Goal: Task Accomplishment & Management: Manage account settings

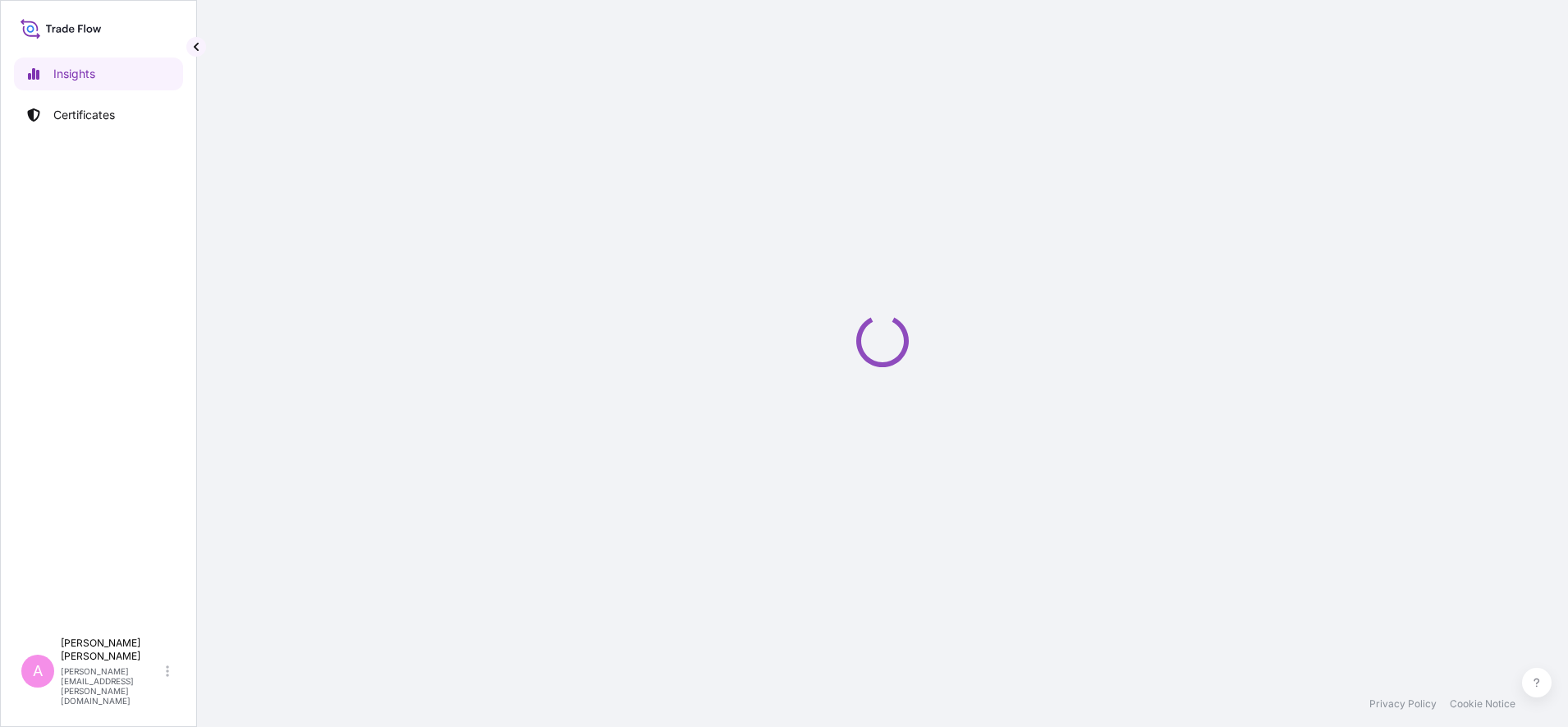
select select "2025"
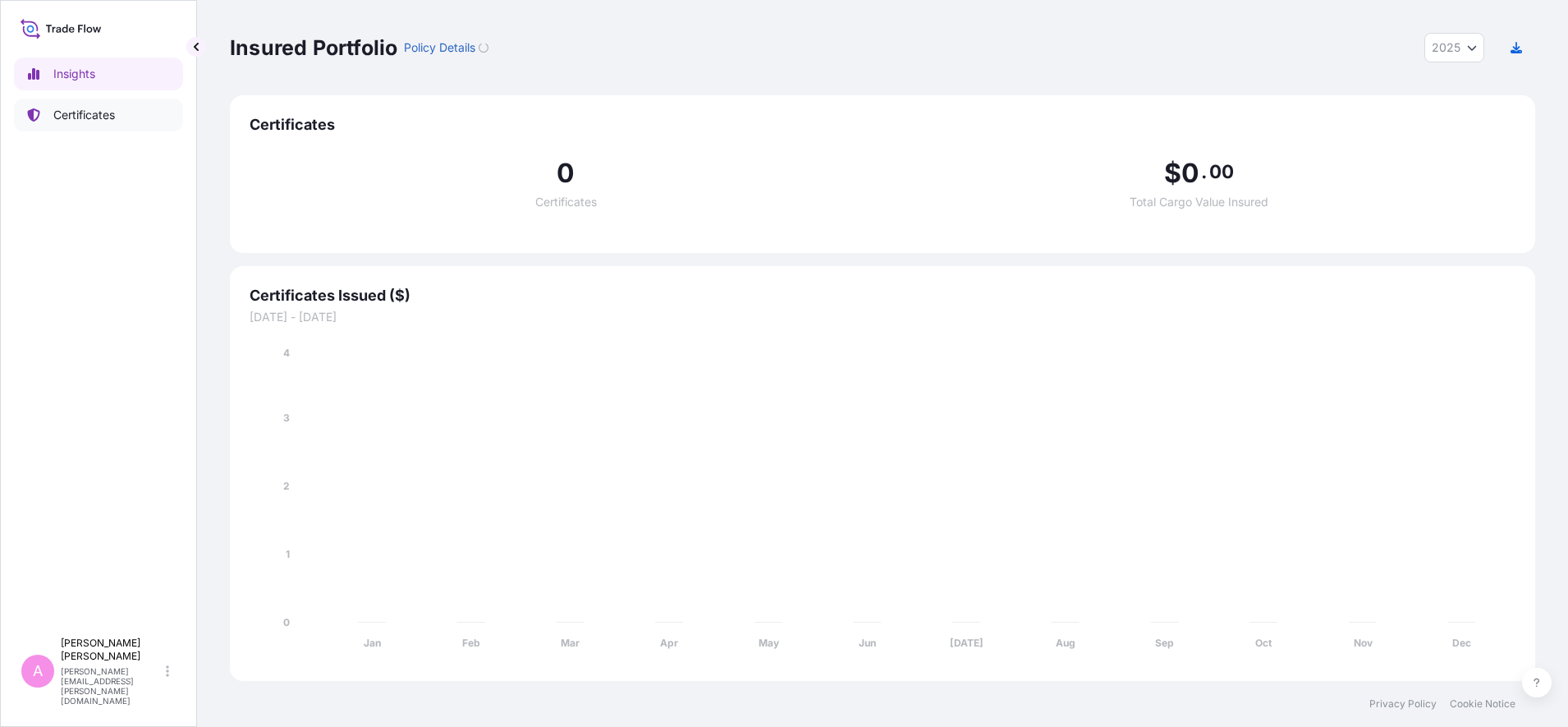
click at [107, 100] on link "Certificates" at bounding box center [98, 114] width 169 height 33
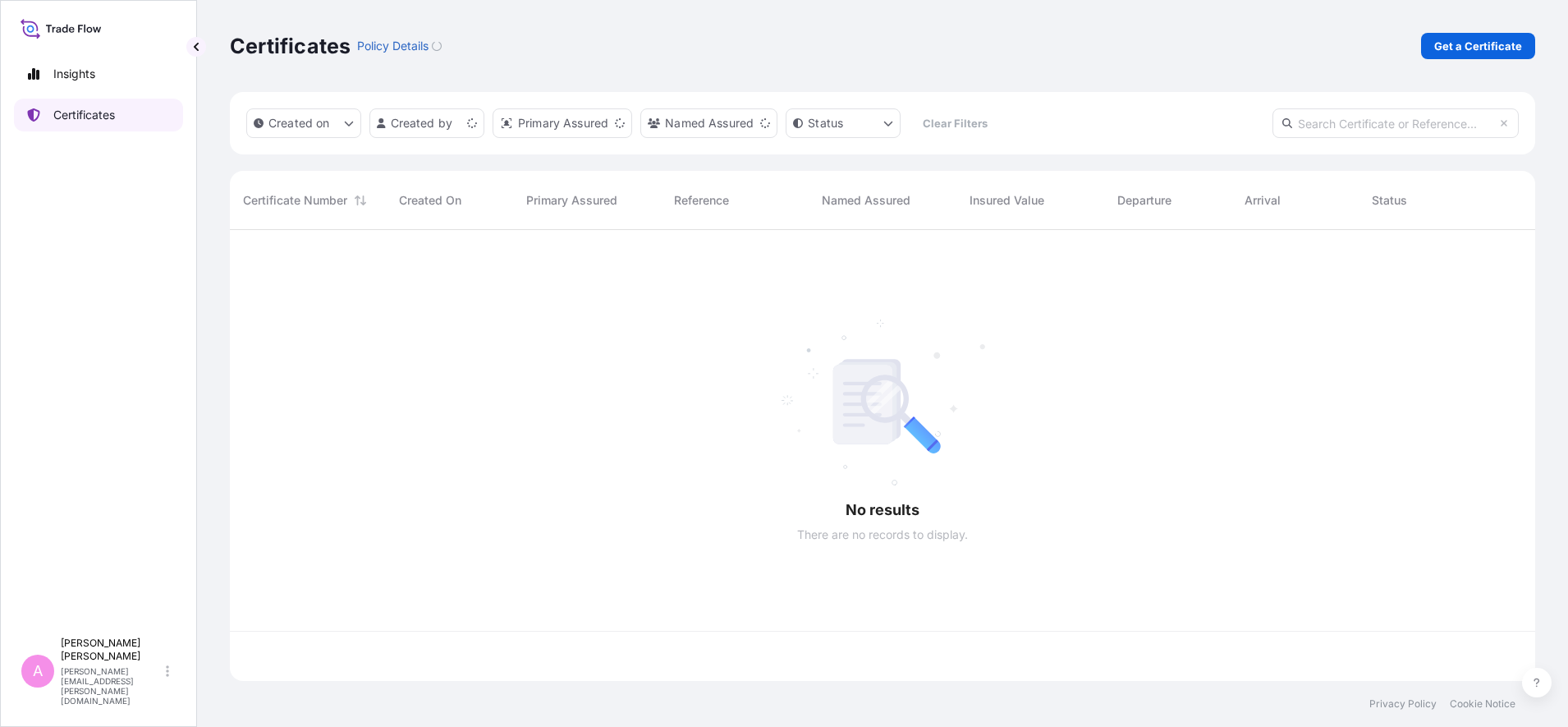
scroll to position [444, 1290]
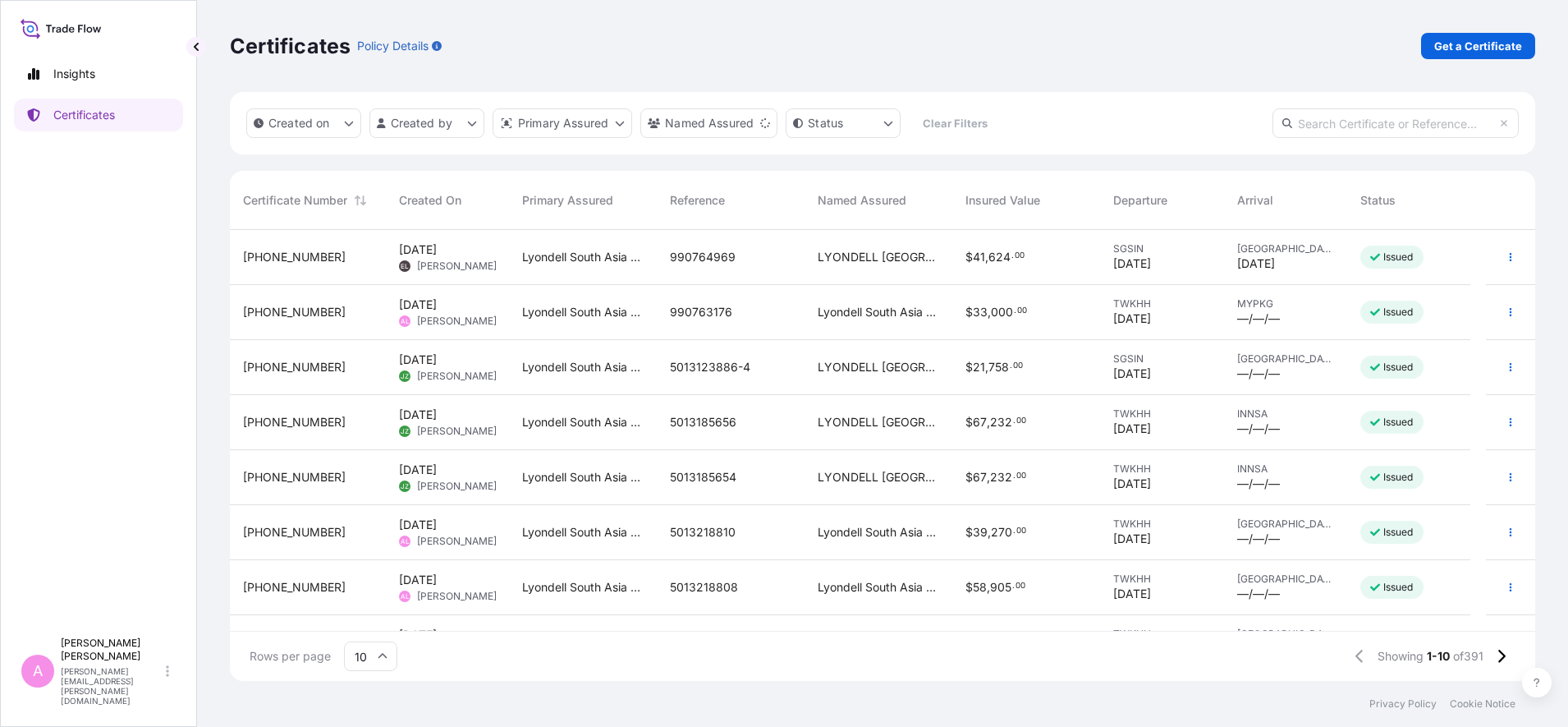
click at [1402, 113] on input "text" at bounding box center [1396, 123] width 247 height 29
paste input "5013173580"
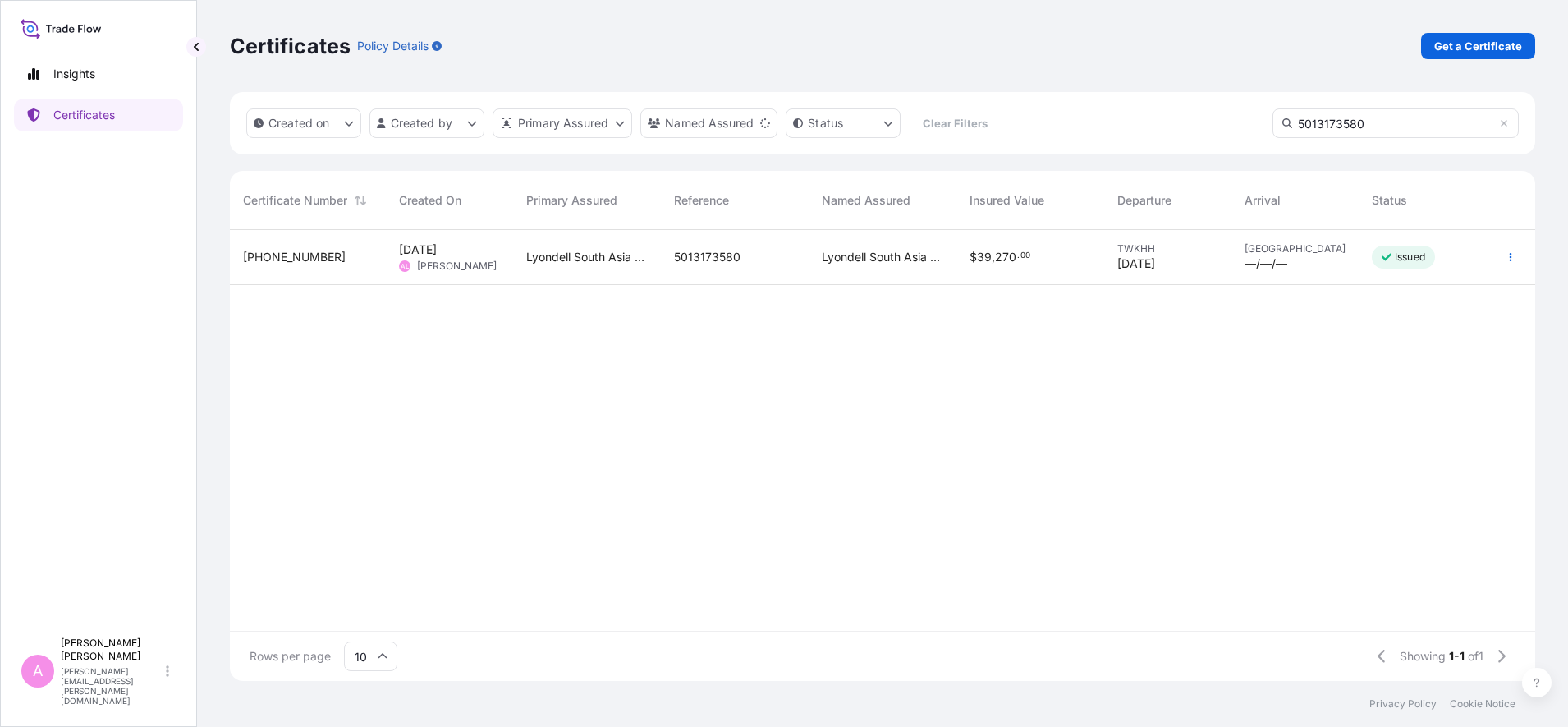
type input "5013173580"
click at [667, 251] on div "5013173580" at bounding box center [734, 258] width 147 height 55
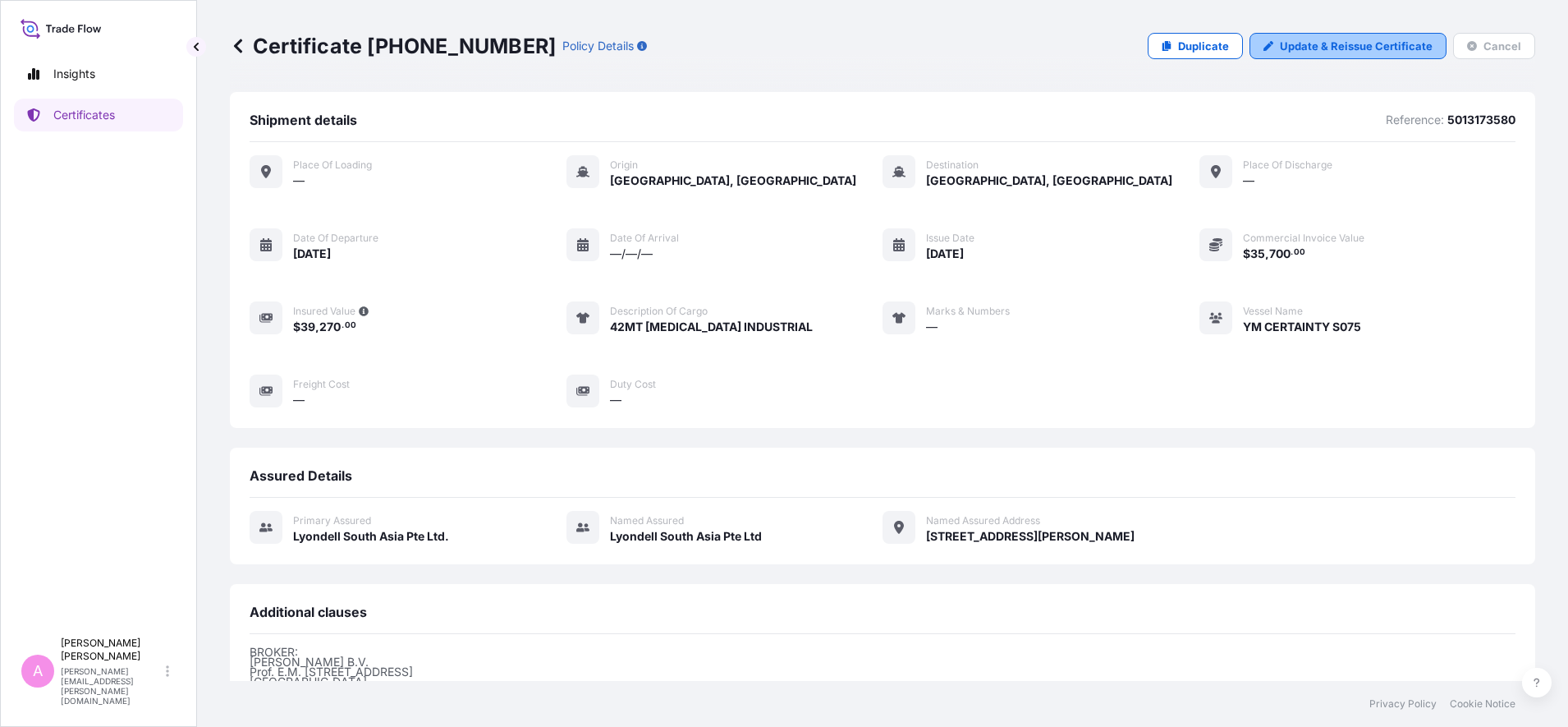
click at [1289, 39] on p "Update & Reissue Certificate" at bounding box center [1356, 46] width 152 height 17
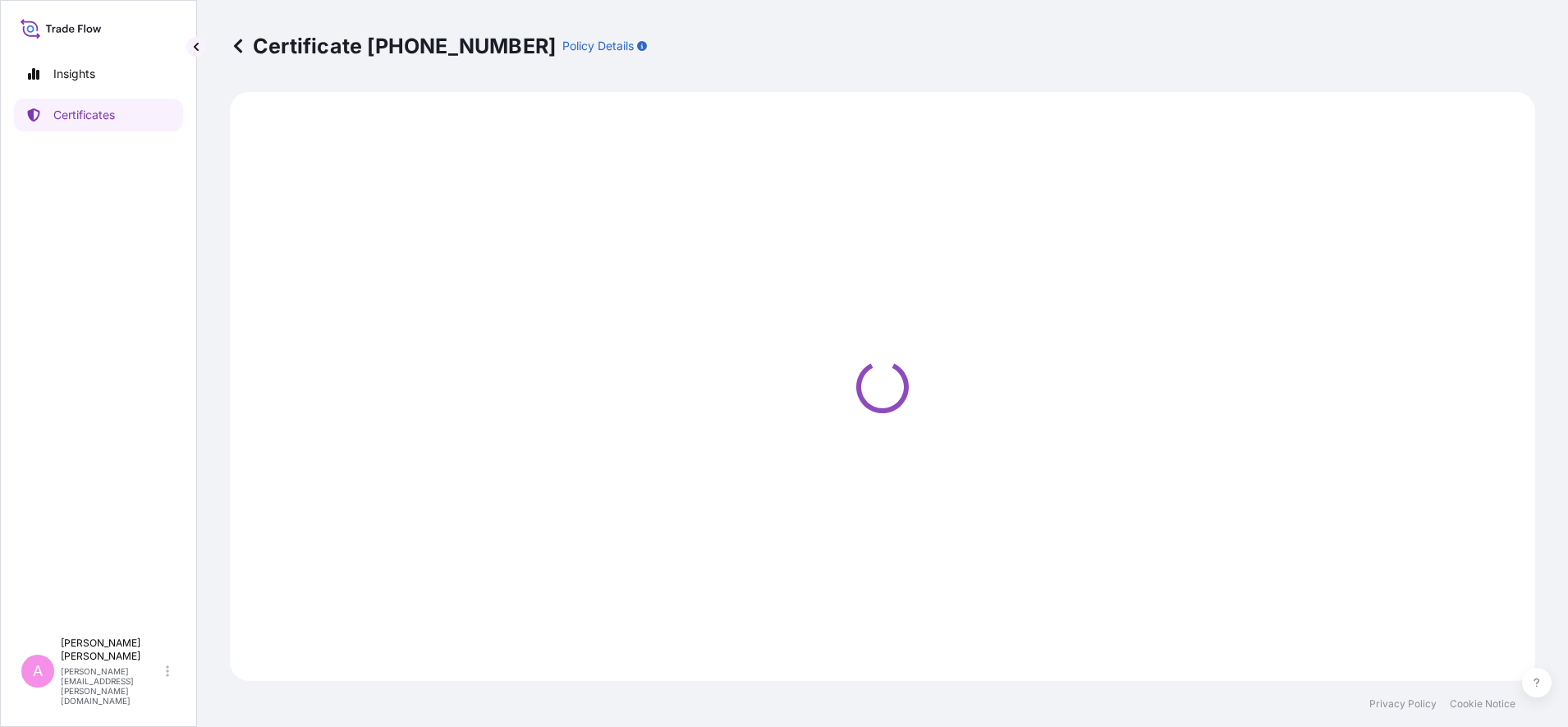
select select "Sea"
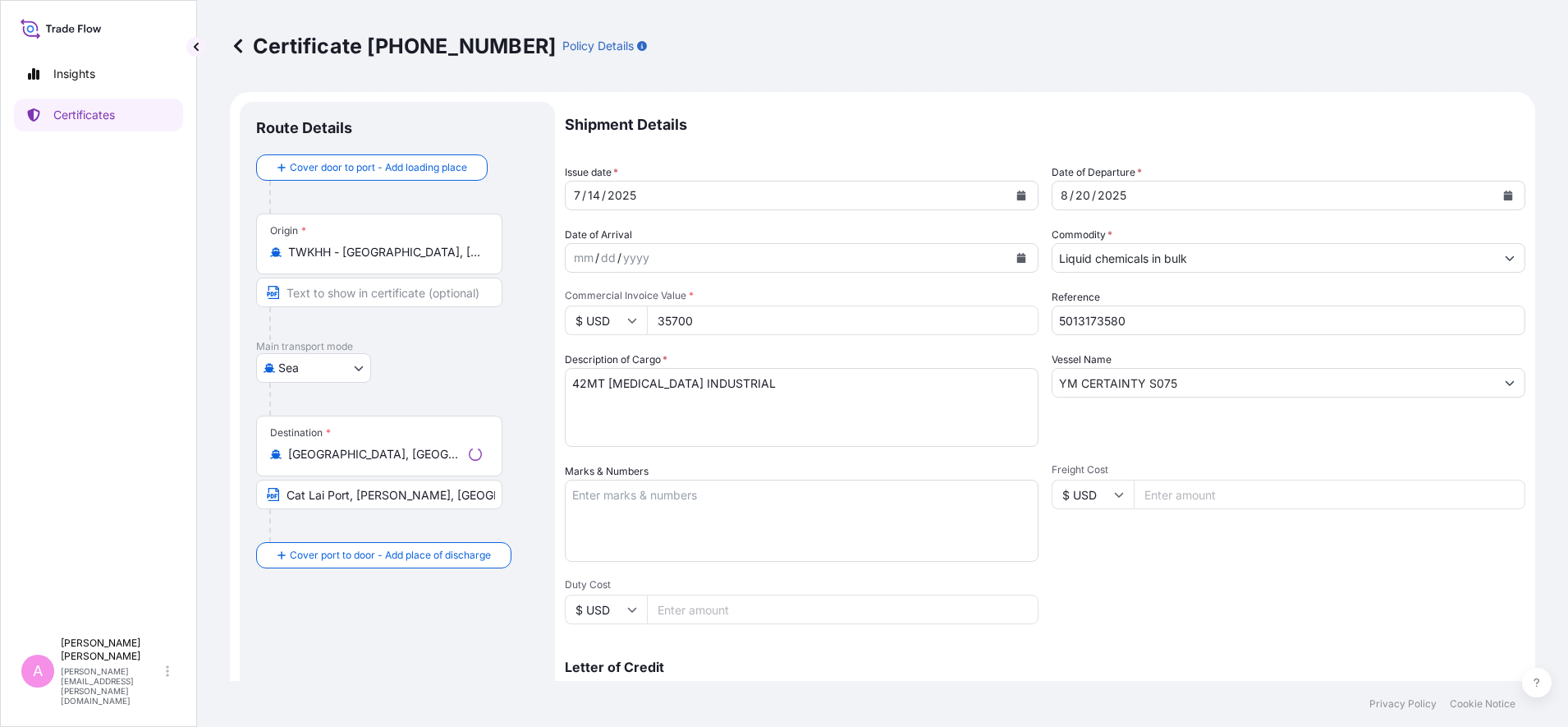
select select "32022"
click at [1246, 322] on input "5013173580" at bounding box center [1288, 320] width 474 height 29
click at [1499, 188] on button "Calendar" at bounding box center [1508, 196] width 27 height 27
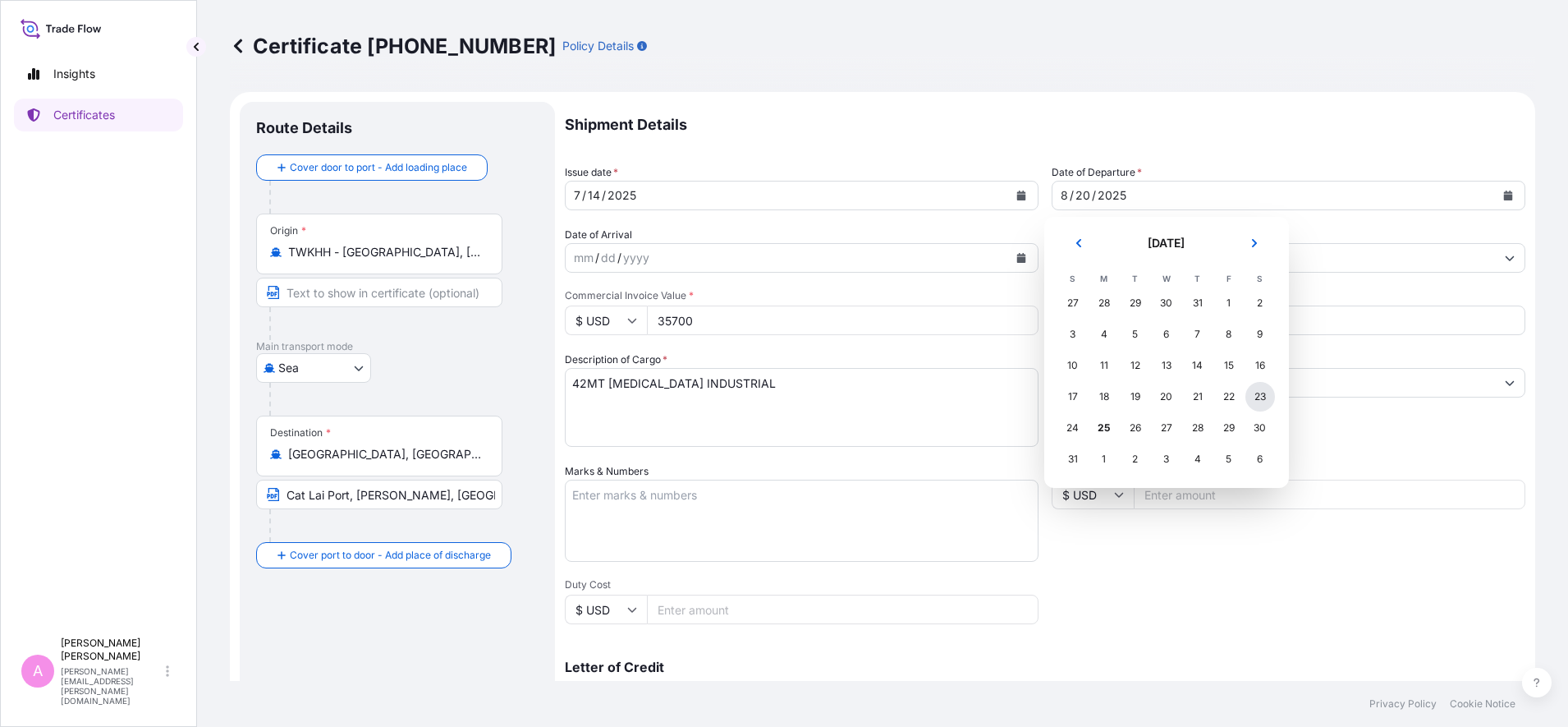
click at [1261, 399] on div "23" at bounding box center [1260, 396] width 29 height 29
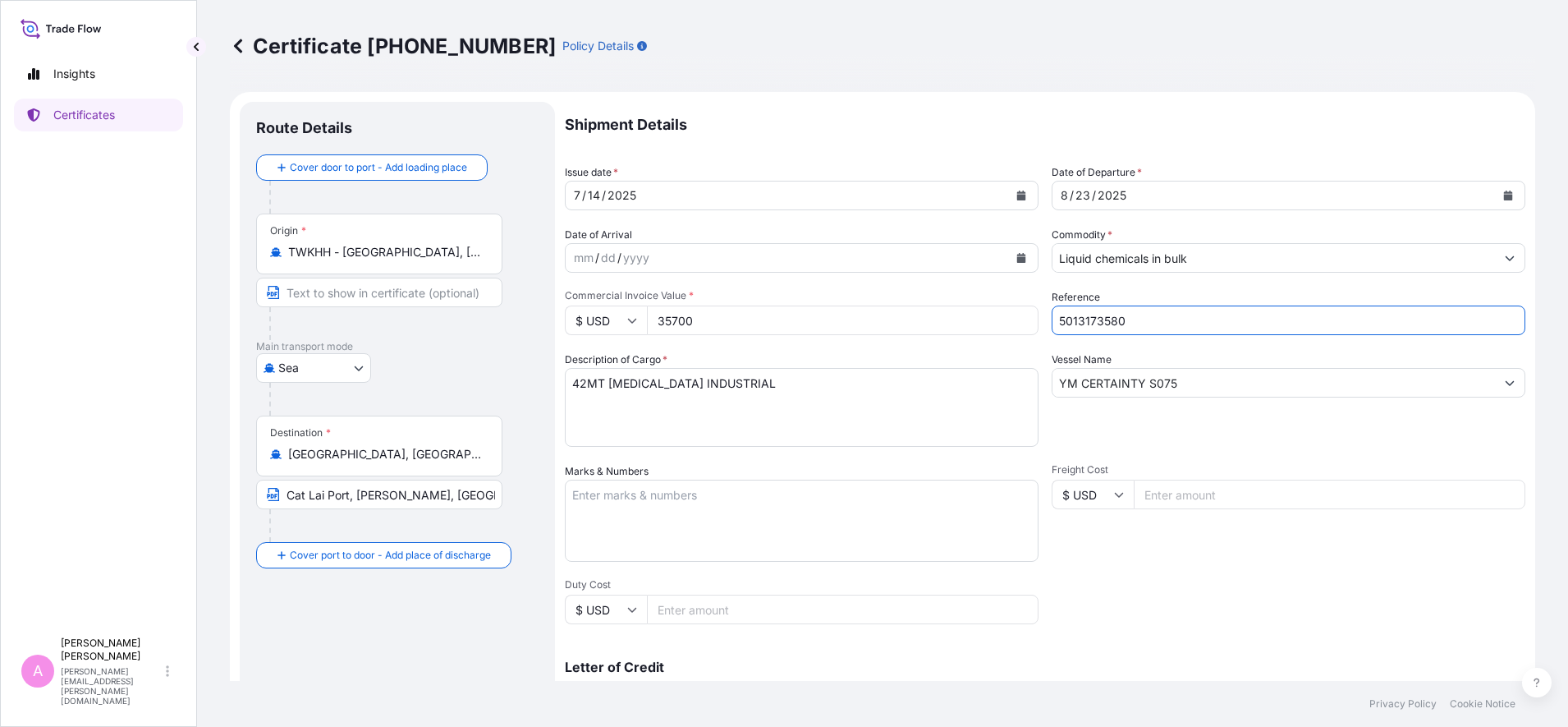
drag, startPoint x: 1179, startPoint y: 318, endPoint x: 894, endPoint y: 299, distance: 285.6
click at [894, 299] on div "Shipment Details Issue date * [DATE] Date of Departure * [DATE] Date of Arrival…" at bounding box center [1045, 493] width 961 height 783
paste input "990764971"
type input "990764971"
drag, startPoint x: 1213, startPoint y: 397, endPoint x: 1152, endPoint y: 388, distance: 61.7
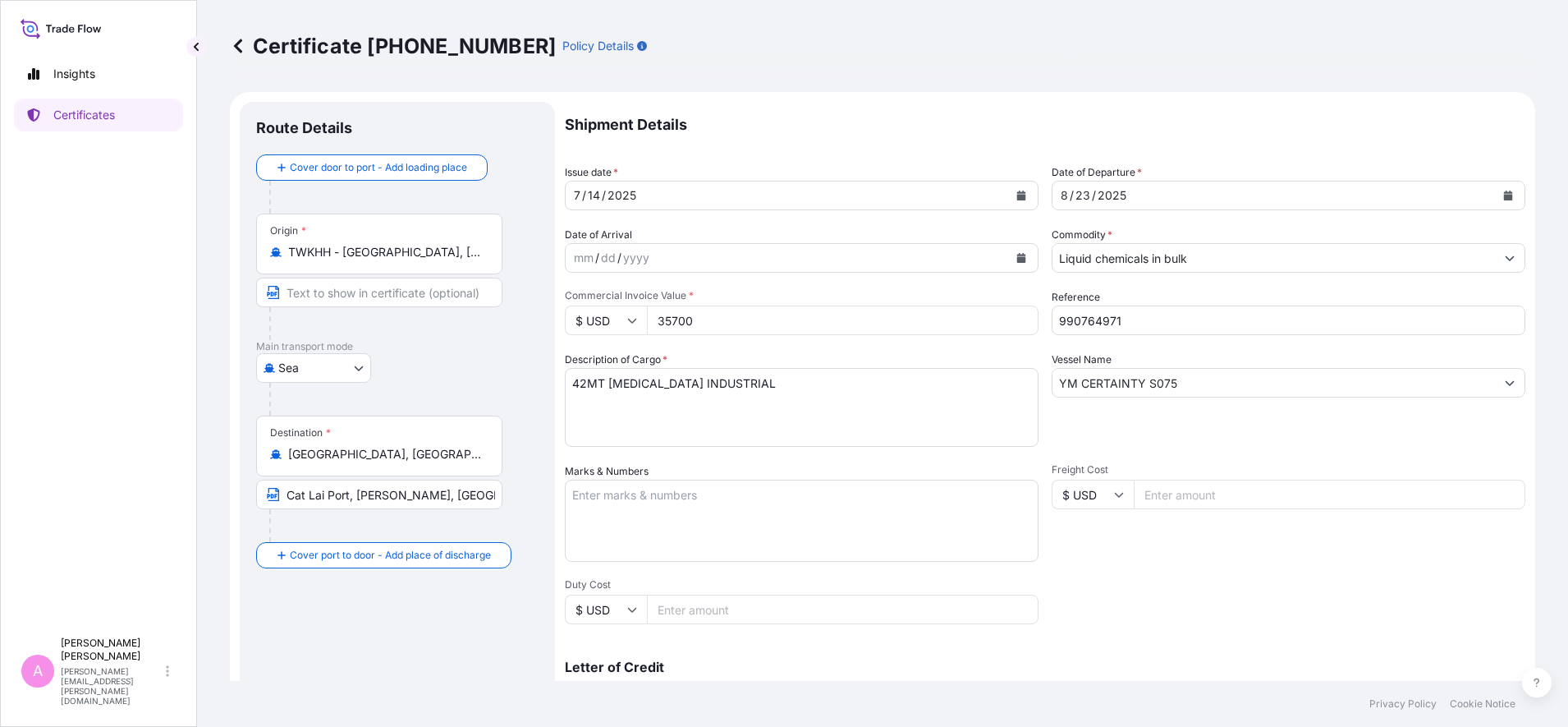
click at [1086, 388] on div "YM CERTAINTY S075" at bounding box center [1288, 382] width 474 height 29
drag, startPoint x: 1193, startPoint y: 385, endPoint x: 914, endPoint y: 384, distance: 279.0
click at [914, 384] on div "Shipment Details Issue date * [DATE] Date of Departure * [DATE] Date of Arrival…" at bounding box center [1045, 493] width 961 height 783
paste input "TS HOCHIMINH V-S509"
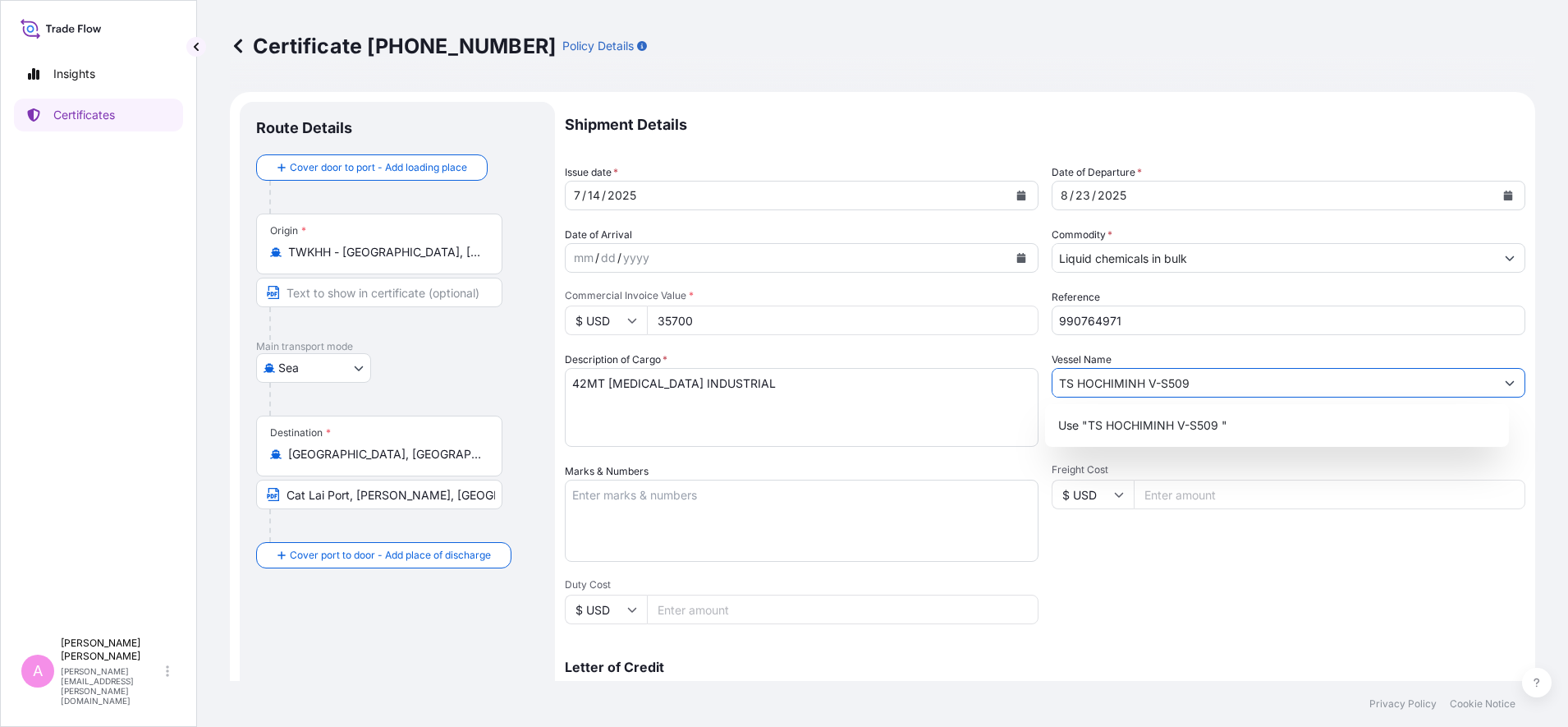
type input "TS HOCHIMINH V-S509"
click at [1013, 349] on div "Shipment Details Issue date * [DATE] Date of Departure * [DATE] Date of Arrival…" at bounding box center [1045, 493] width 961 height 783
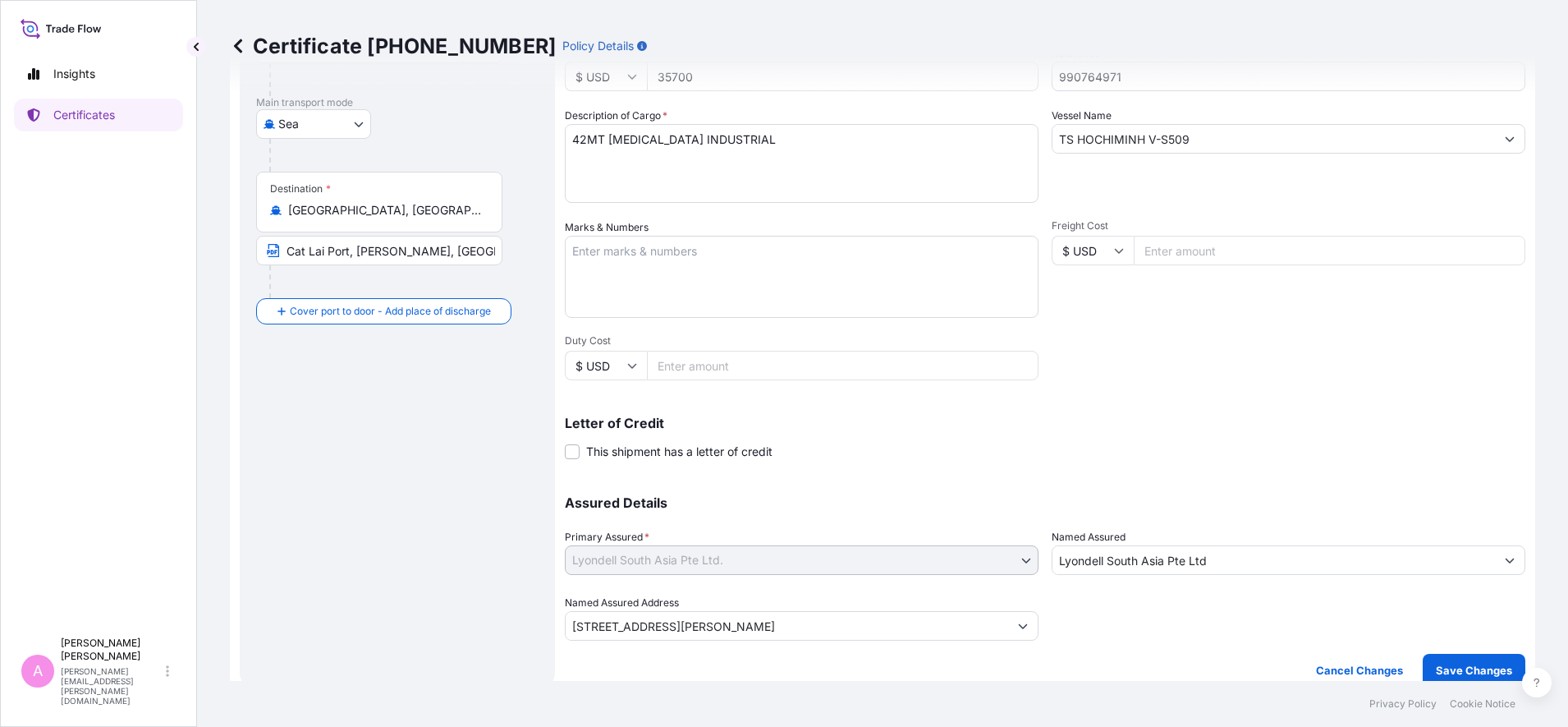
scroll to position [259, 0]
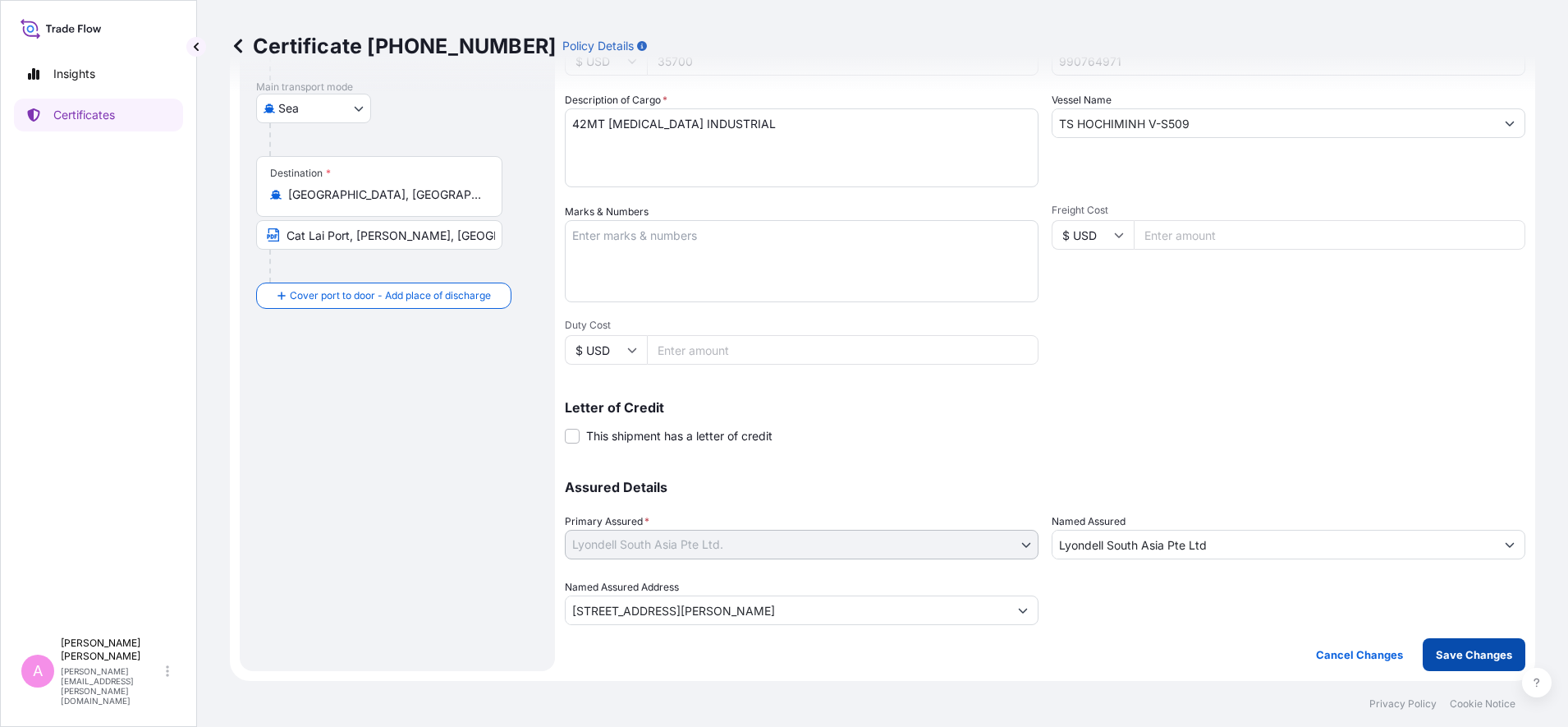
click at [1467, 652] on p "Save Changes" at bounding box center [1474, 655] width 77 height 17
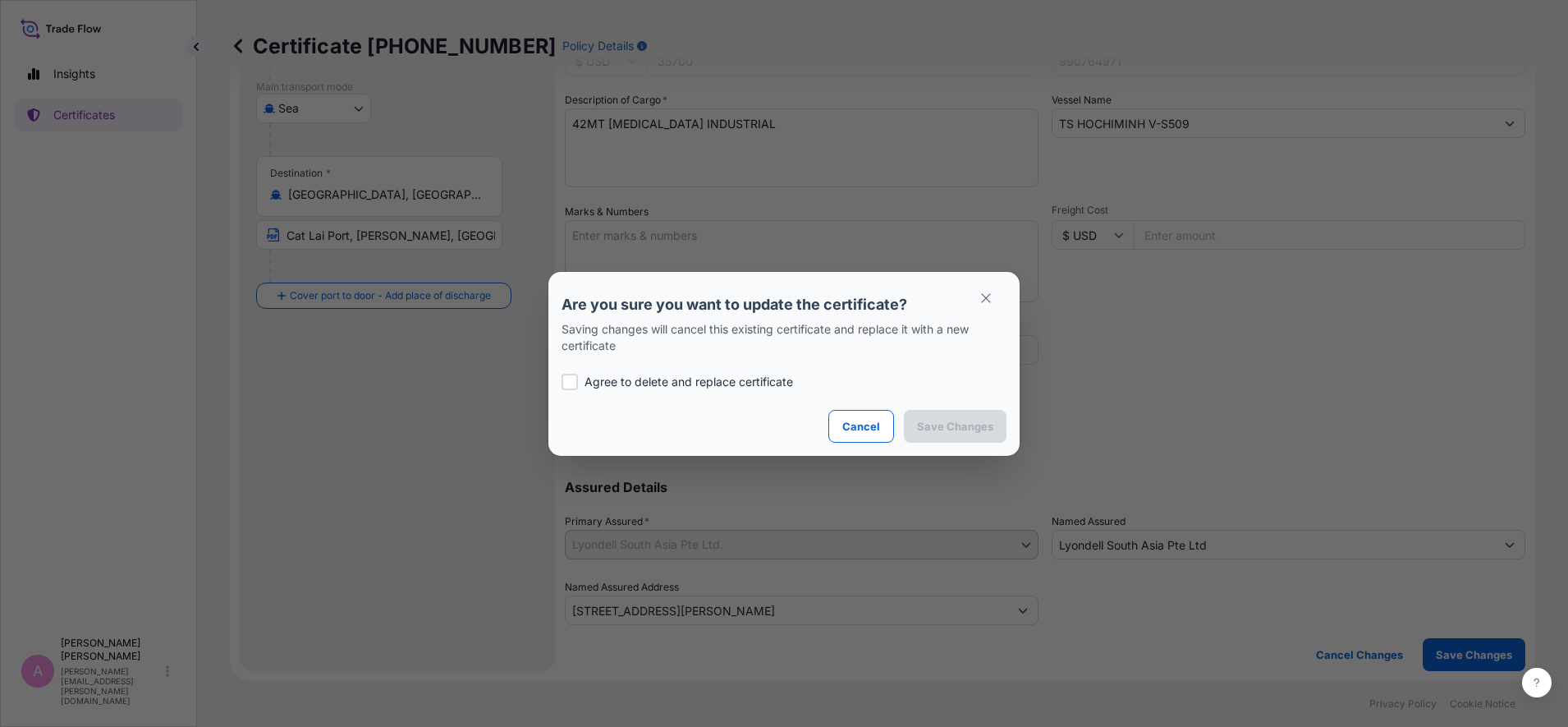
click at [647, 387] on p "Agree to delete and replace certificate" at bounding box center [689, 382] width 208 height 17
checkbox input "true"
click at [955, 416] on button "Save Changes" at bounding box center [955, 426] width 102 height 33
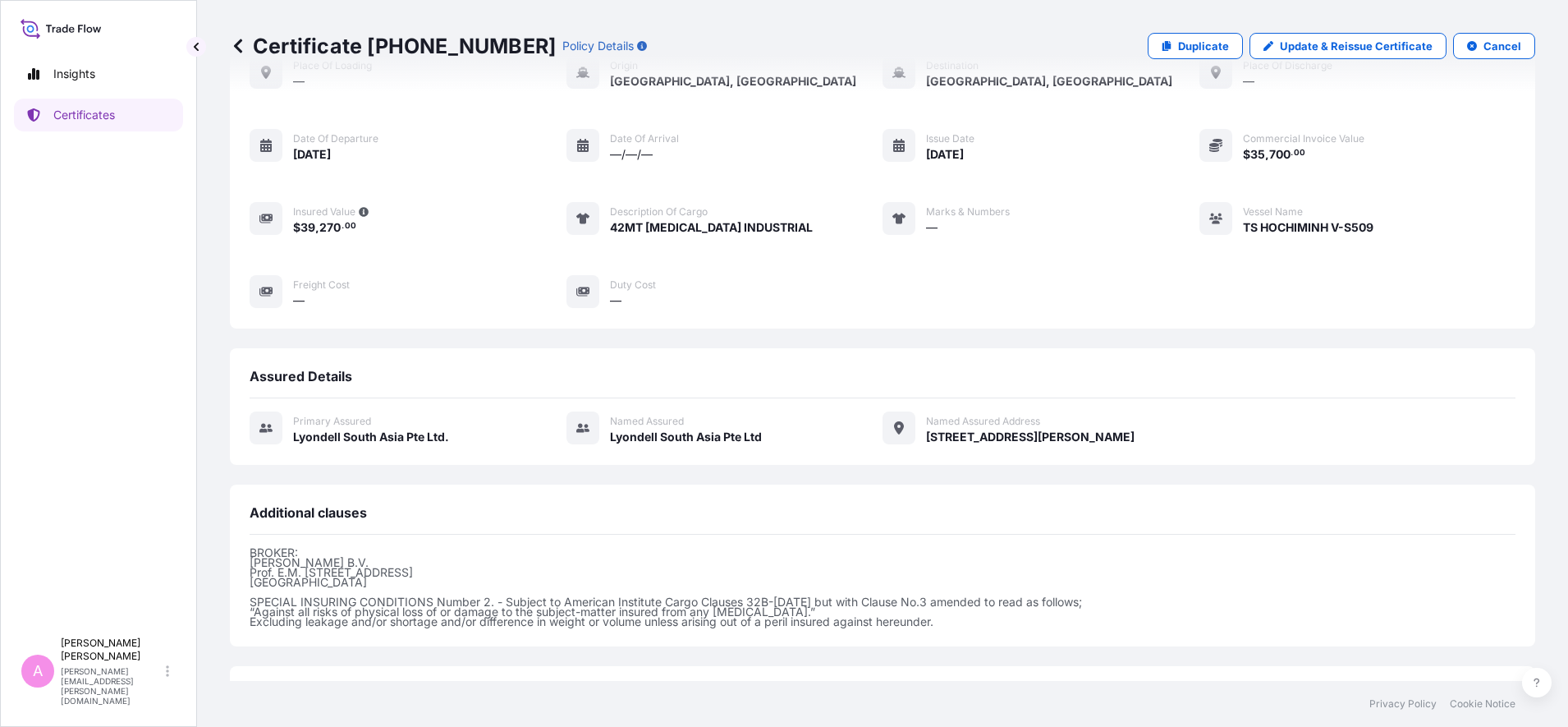
scroll to position [238, 0]
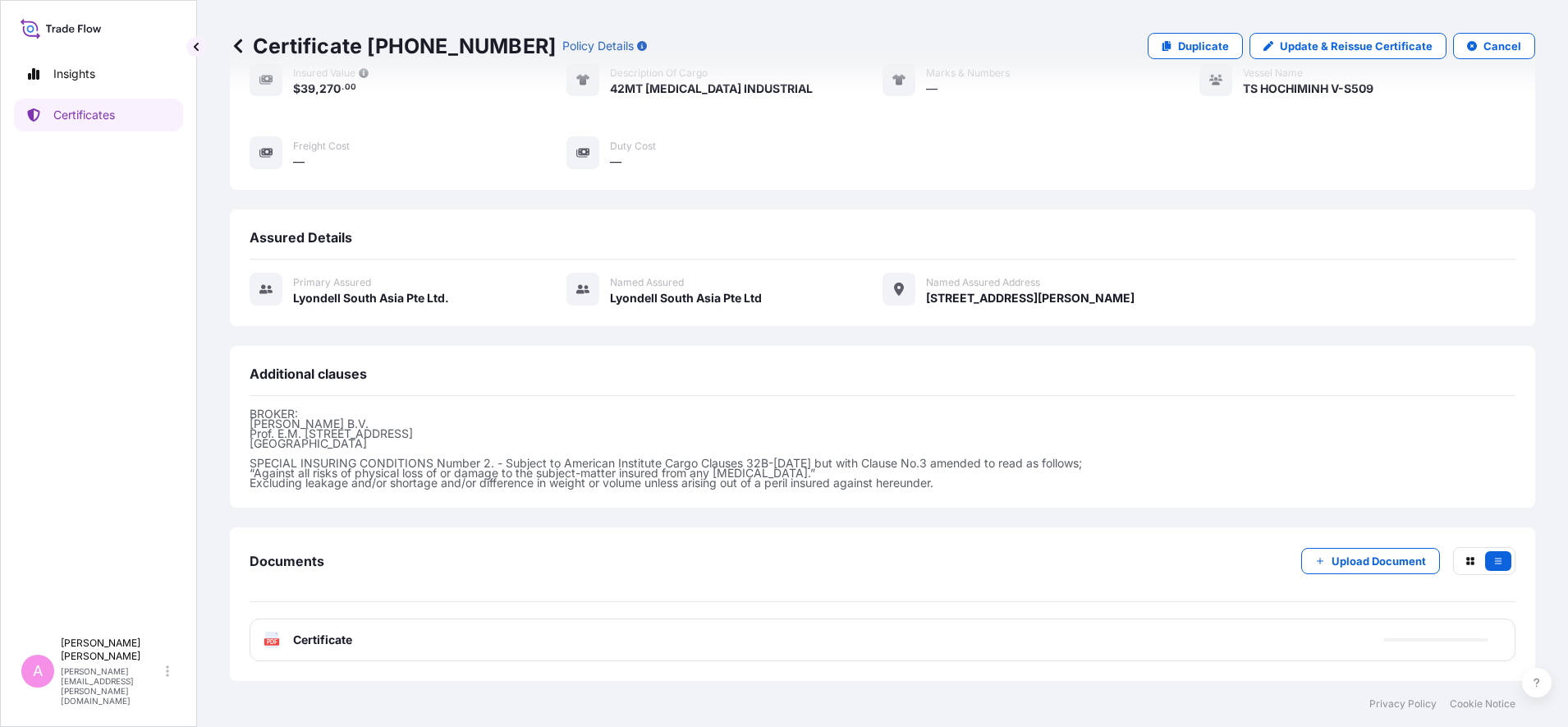
click at [290, 634] on div "PDF Certificate" at bounding box center [307, 640] width 88 height 17
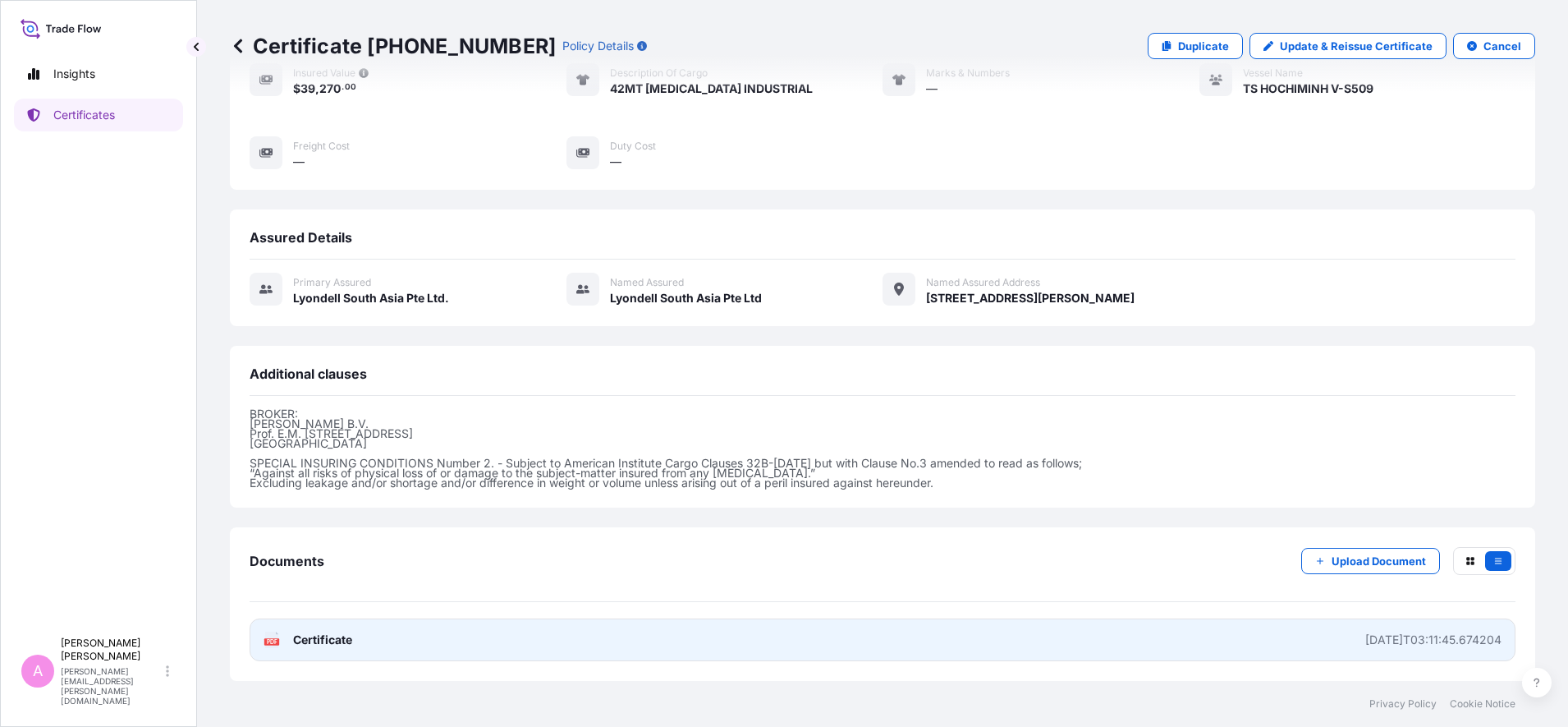
click at [281, 632] on div "PDF Certificate" at bounding box center [307, 640] width 88 height 17
